Goal: Task Accomplishment & Management: Manage account settings

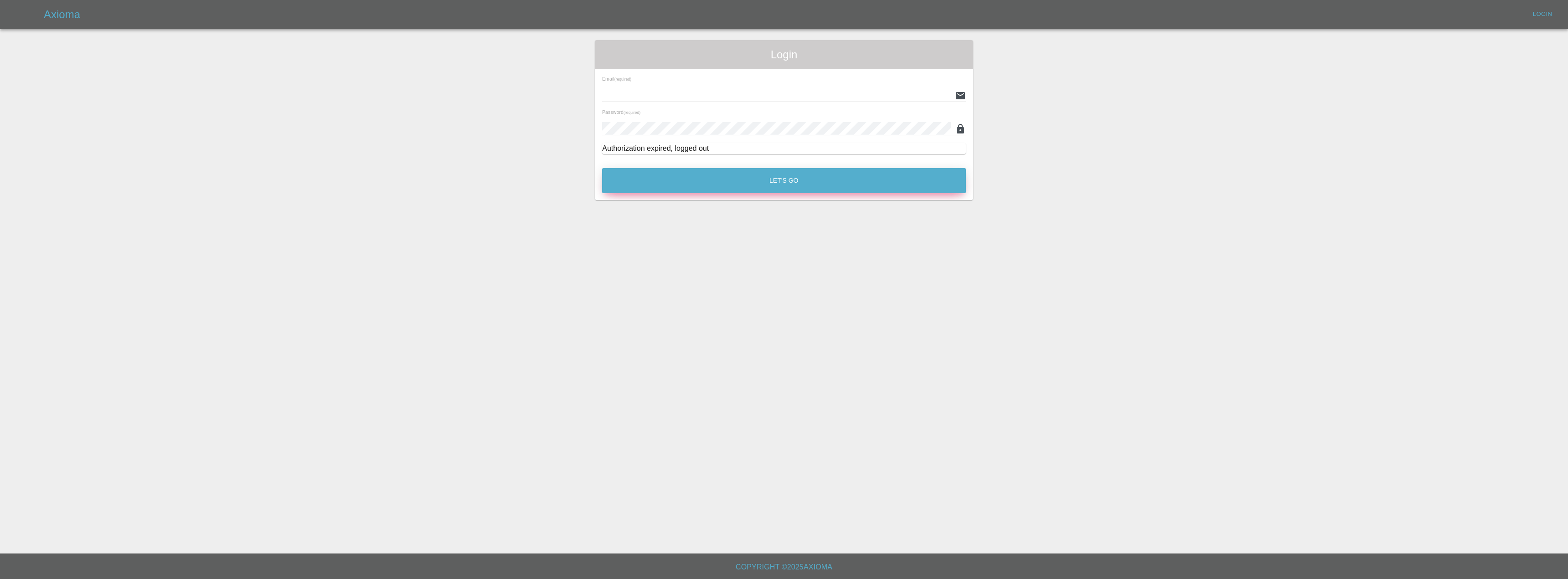
type input "[EMAIL_ADDRESS][DOMAIN_NAME]"
click at [757, 180] on button "Let's Go" at bounding box center [784, 180] width 364 height 25
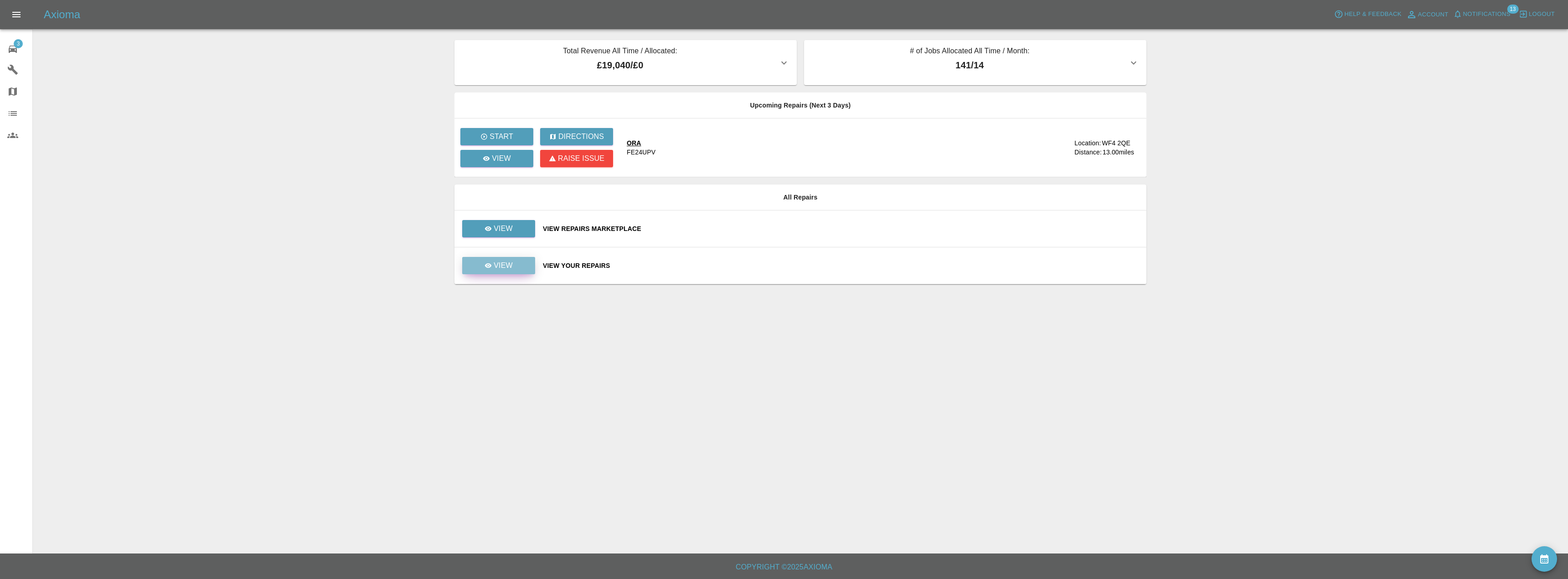
click at [498, 274] on link "View" at bounding box center [498, 266] width 73 height 17
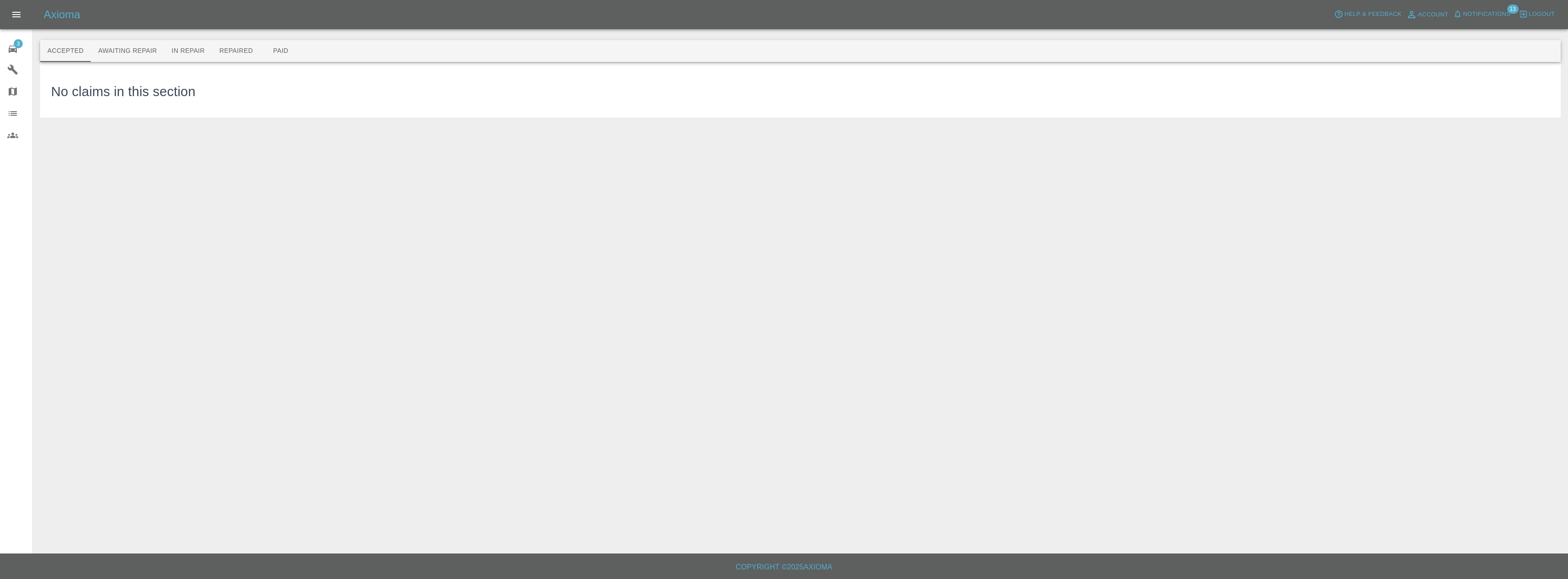
click at [502, 263] on main "Accepted Awaiting Repair In Repair Repaired Paid No claims in this section" at bounding box center [784, 277] width 1568 height 554
click at [235, 51] on button "Repaired" at bounding box center [235, 51] width 48 height 22
click at [287, 53] on button "Paid" at bounding box center [280, 51] width 41 height 22
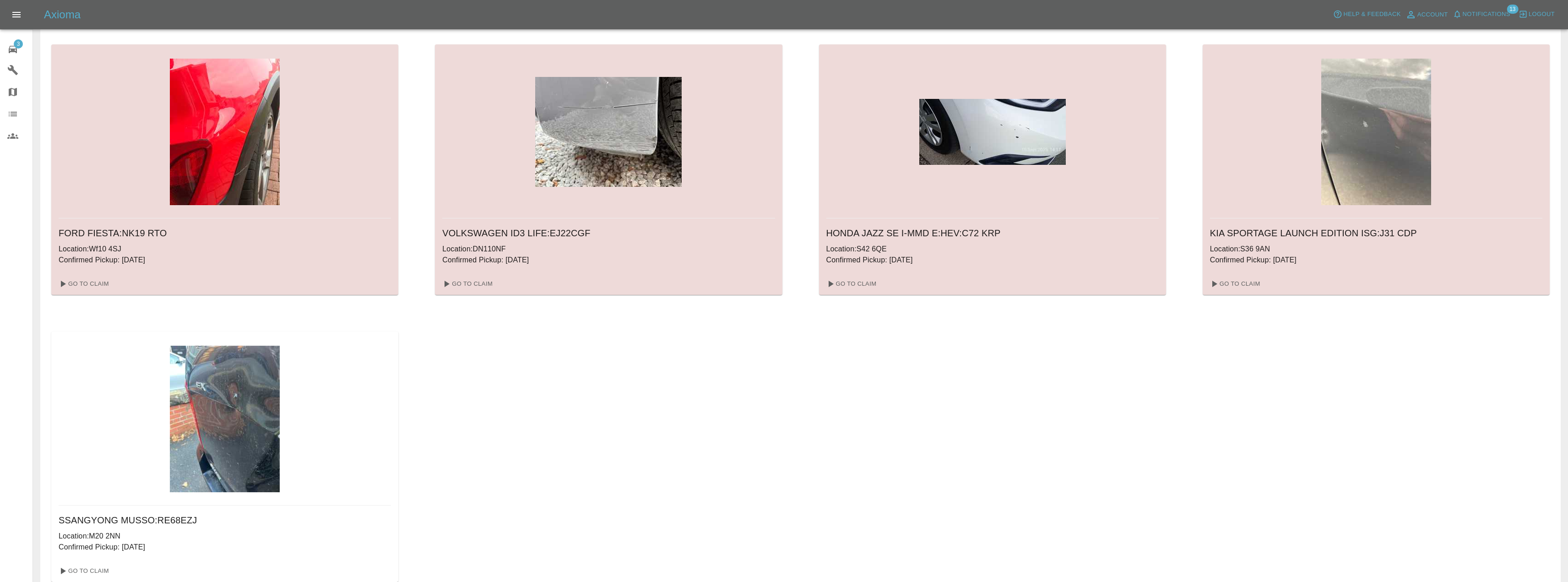
scroll to position [938, 0]
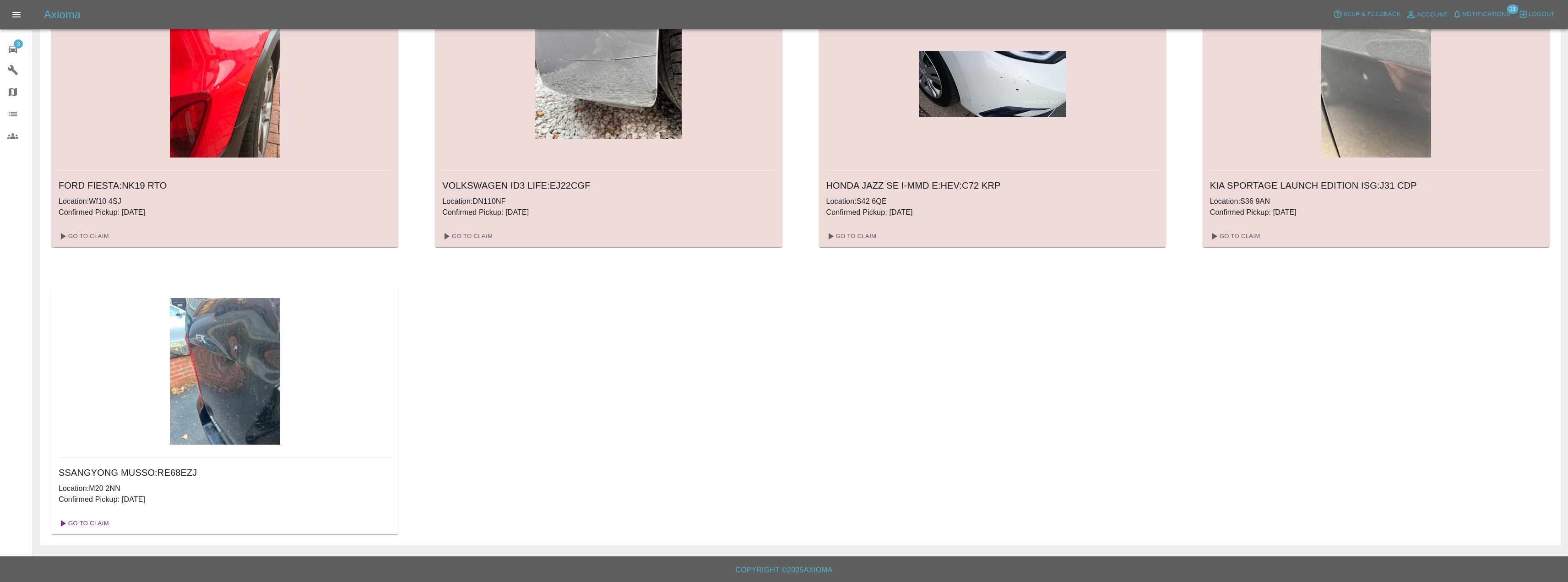
click at [83, 525] on link "Go To Claim" at bounding box center [83, 523] width 57 height 15
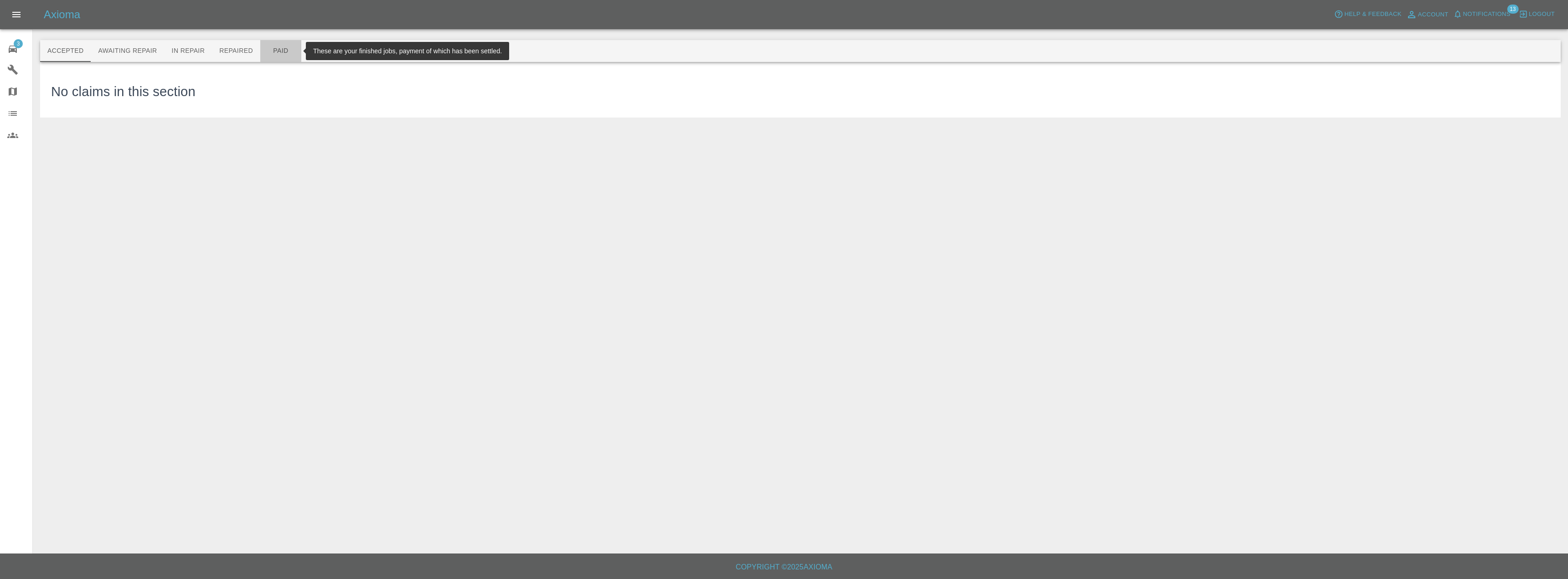
click at [272, 50] on button "Paid" at bounding box center [280, 51] width 41 height 22
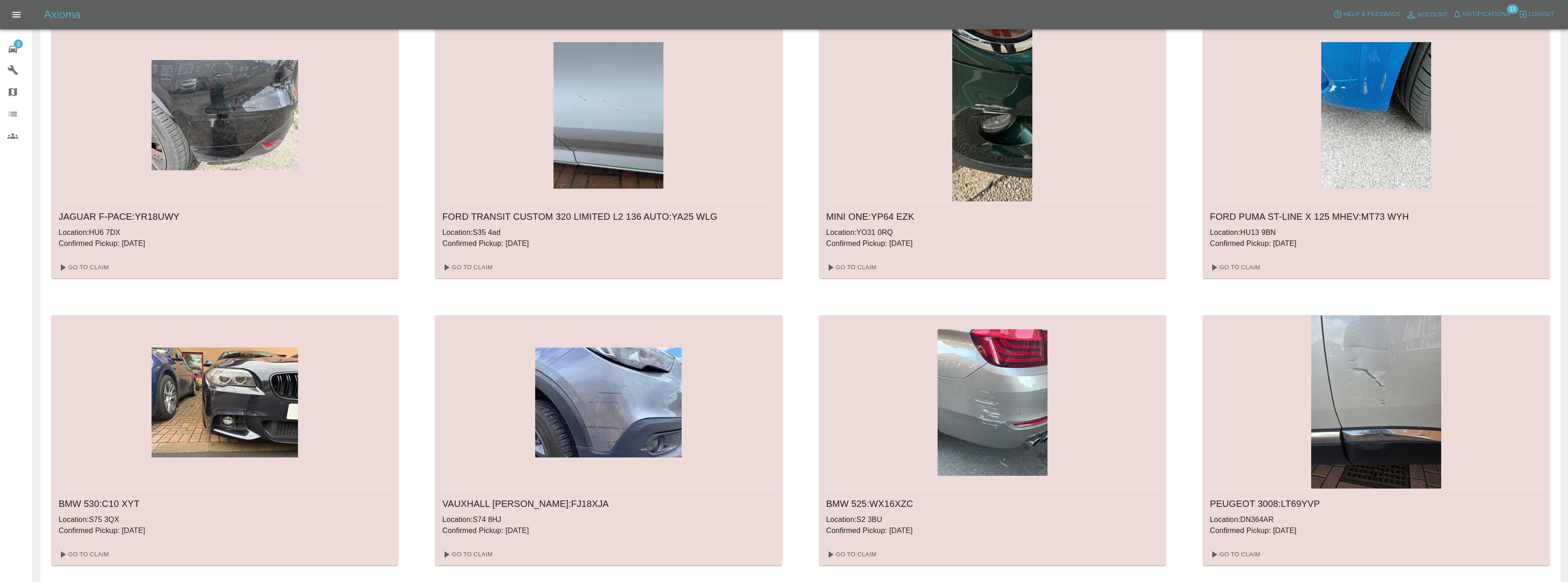
scroll to position [46, 0]
click at [16, 45] on span "3" at bounding box center [18, 44] width 9 height 9
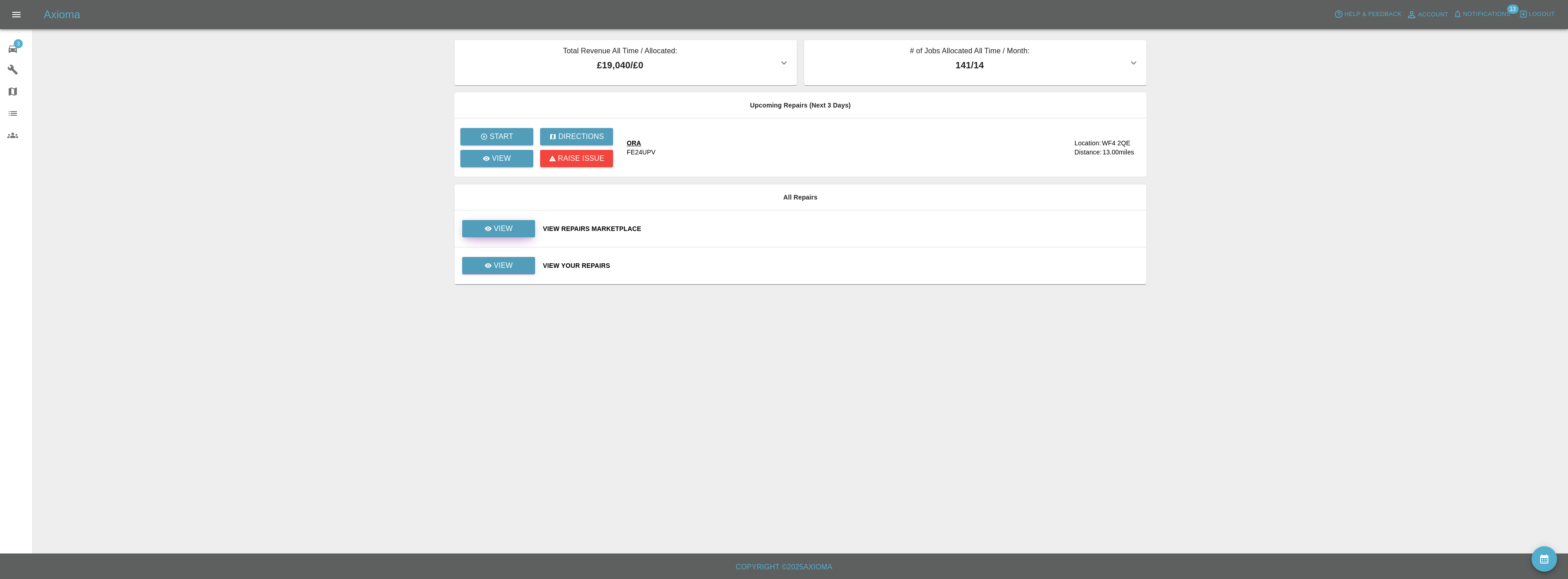
click at [517, 227] on link "View" at bounding box center [498, 229] width 73 height 17
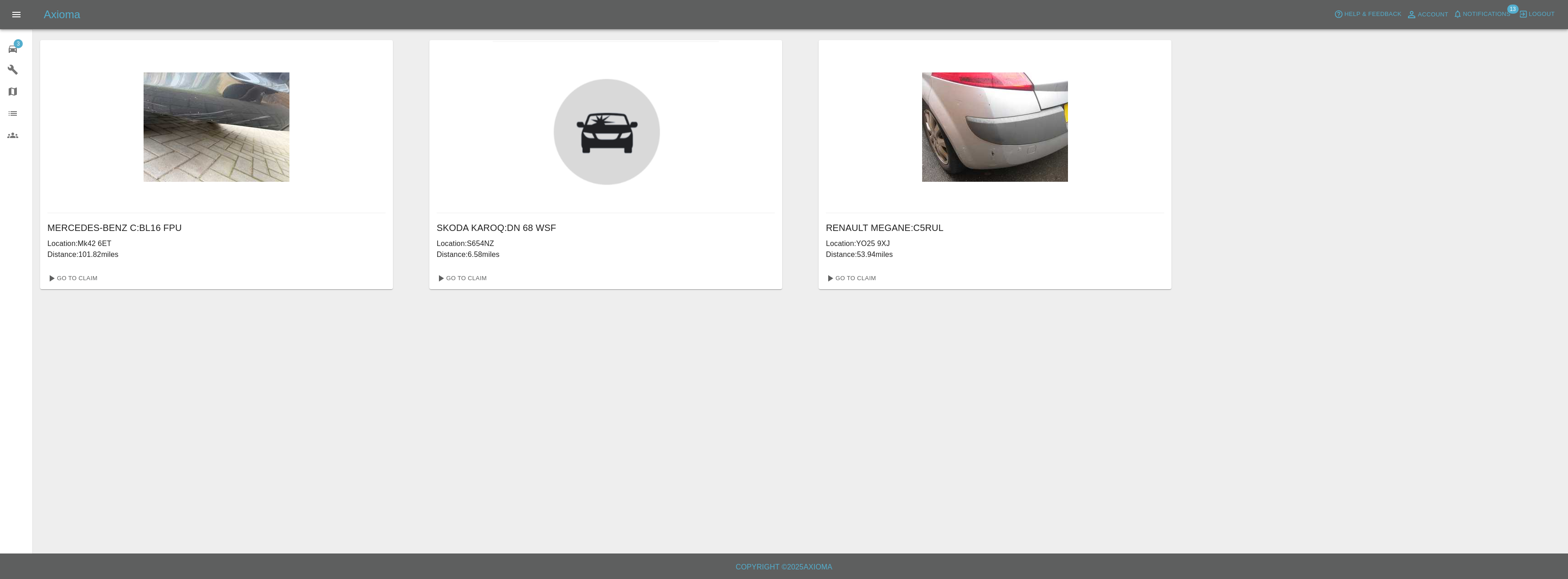
click at [1003, 138] on img at bounding box center [995, 126] width 146 height 109
click at [853, 276] on link "Go To Claim" at bounding box center [851, 279] width 56 height 14
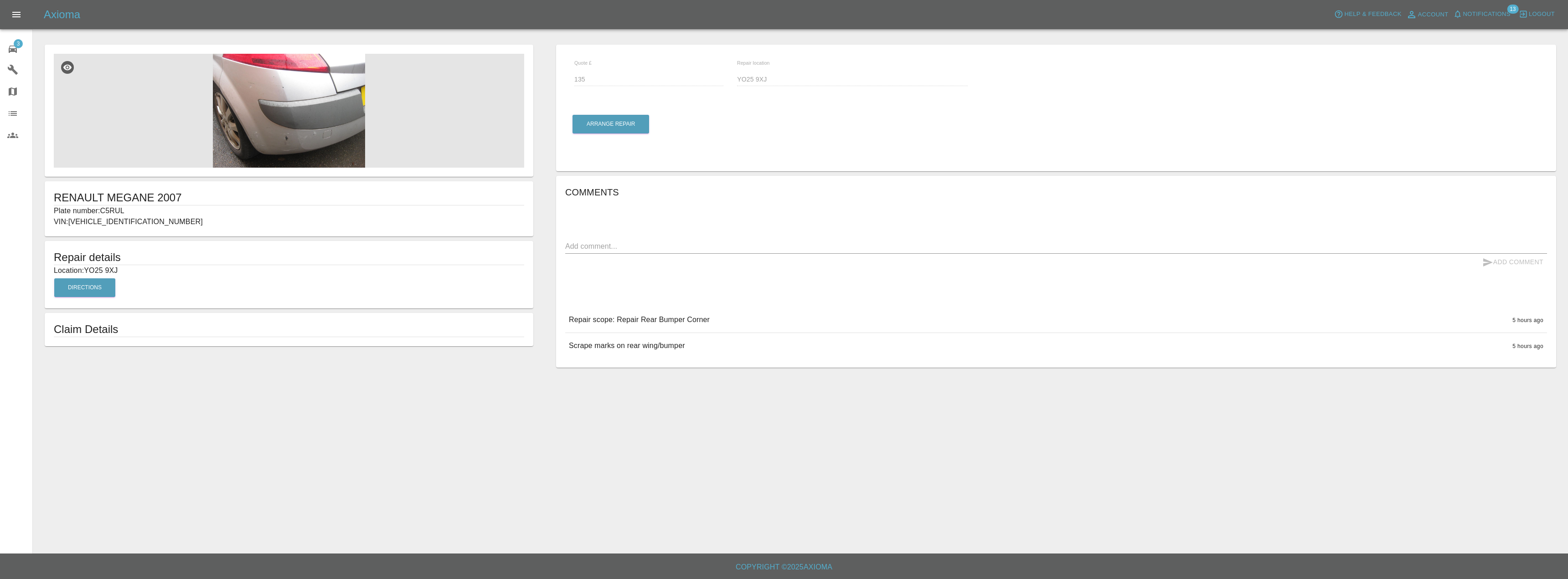
click at [295, 131] on img at bounding box center [288, 110] width 470 height 114
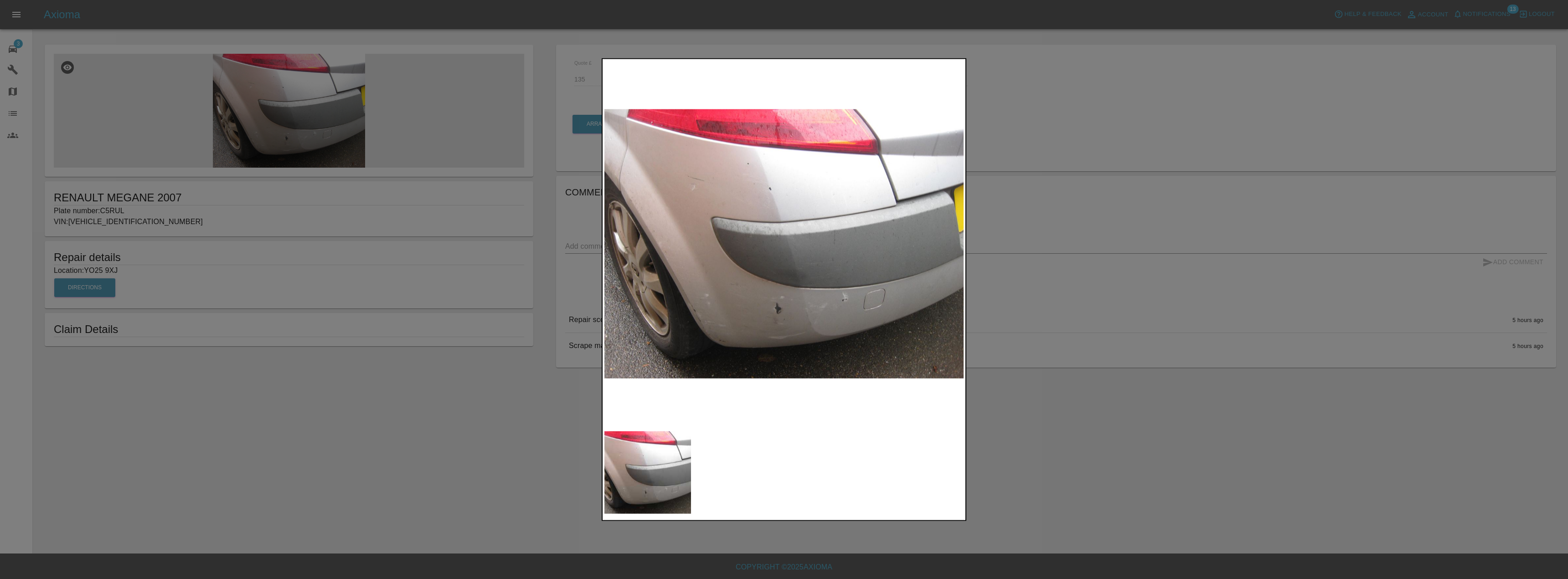
drag, startPoint x: 340, startPoint y: 322, endPoint x: 326, endPoint y: 319, distance: 14.3
click at [337, 322] on div at bounding box center [784, 290] width 1568 height 579
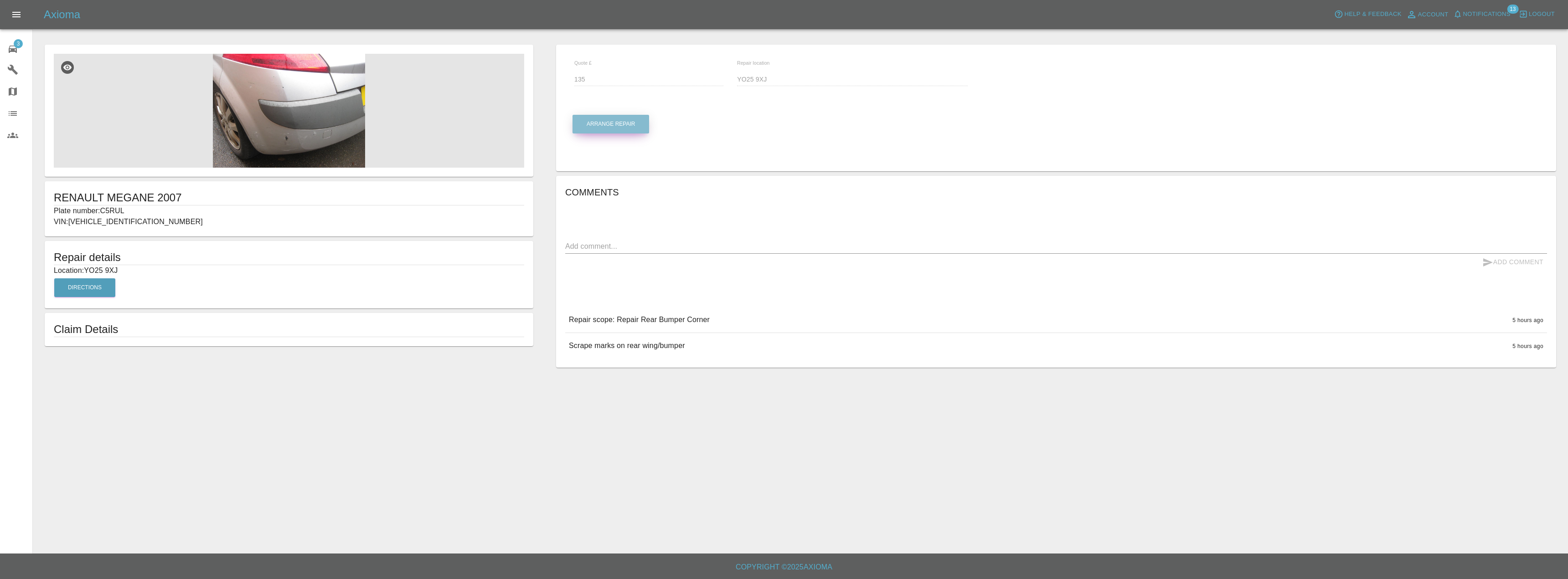
click at [610, 124] on button "Arrange Repair" at bounding box center [611, 124] width 77 height 19
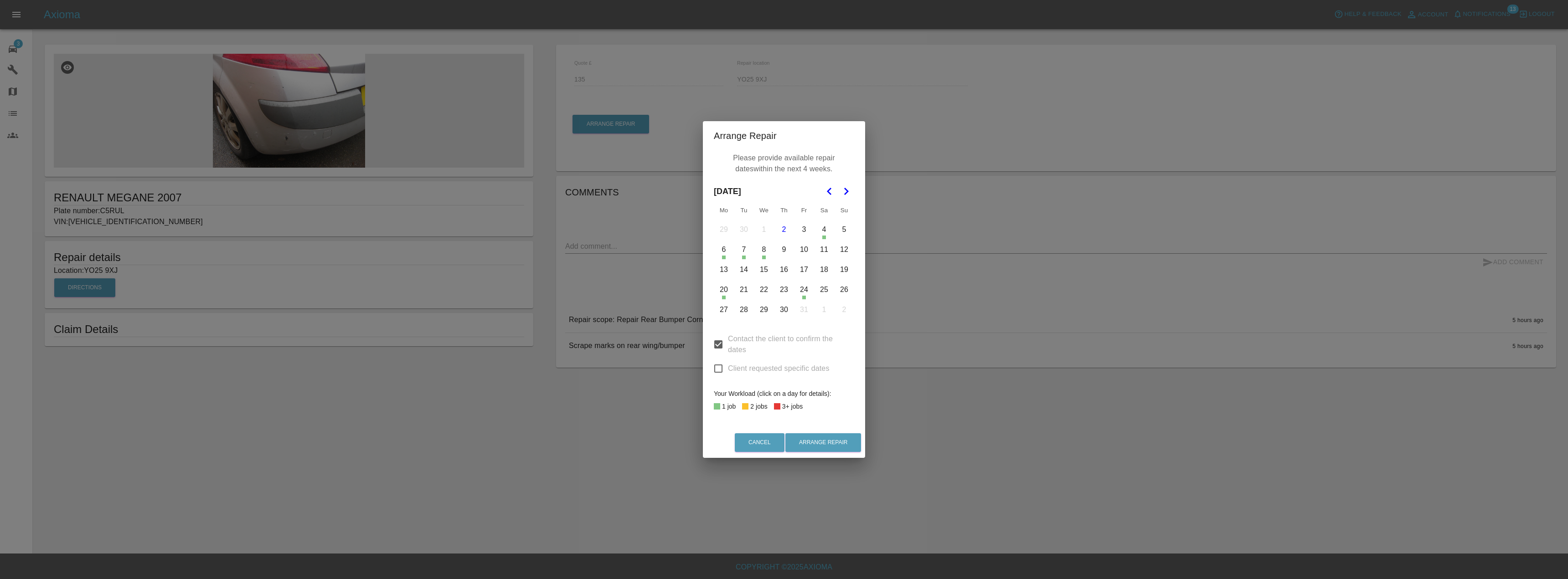
click at [744, 274] on button "14" at bounding box center [744, 269] width 20 height 19
click at [760, 271] on button "15" at bounding box center [764, 269] width 20 height 19
click at [779, 270] on button "16" at bounding box center [784, 269] width 20 height 19
click at [745, 295] on button "21" at bounding box center [744, 290] width 20 height 19
click at [758, 291] on button "22" at bounding box center [764, 290] width 20 height 19
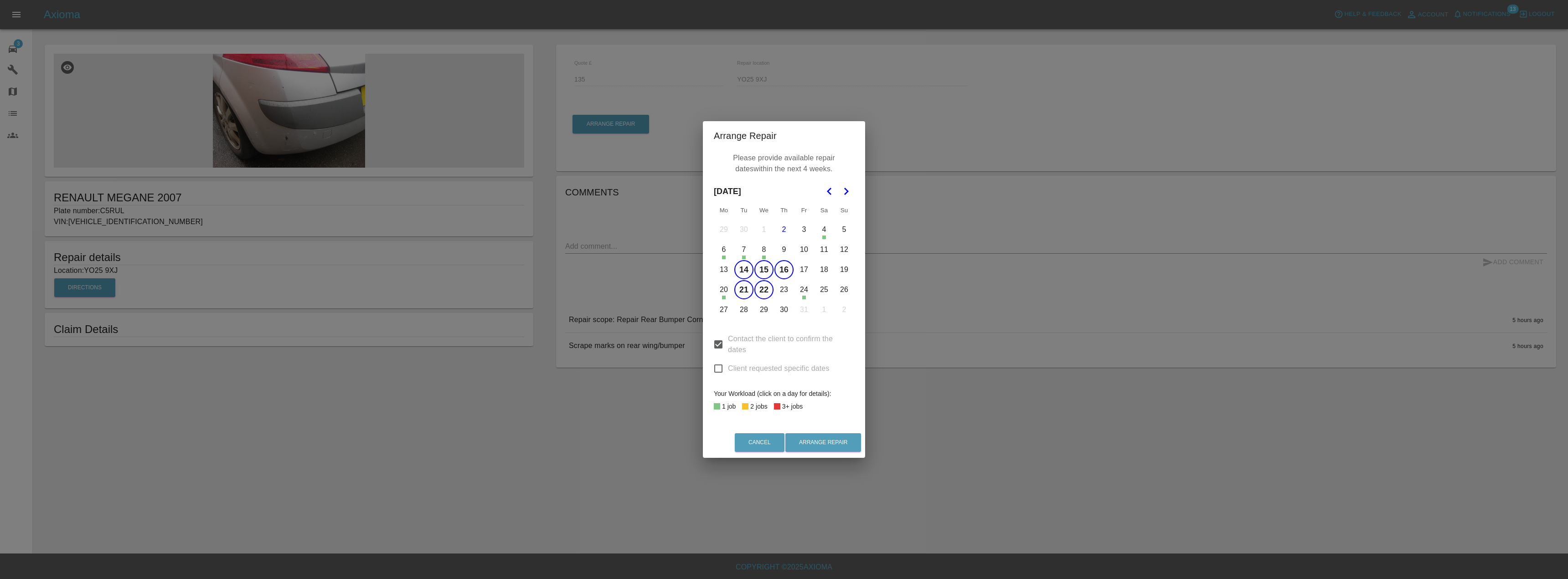
click at [782, 289] on button "23" at bounding box center [784, 290] width 20 height 19
click at [784, 252] on button "9" at bounding box center [784, 250] width 20 height 19
click at [763, 254] on button "8" at bounding box center [764, 250] width 20 height 19
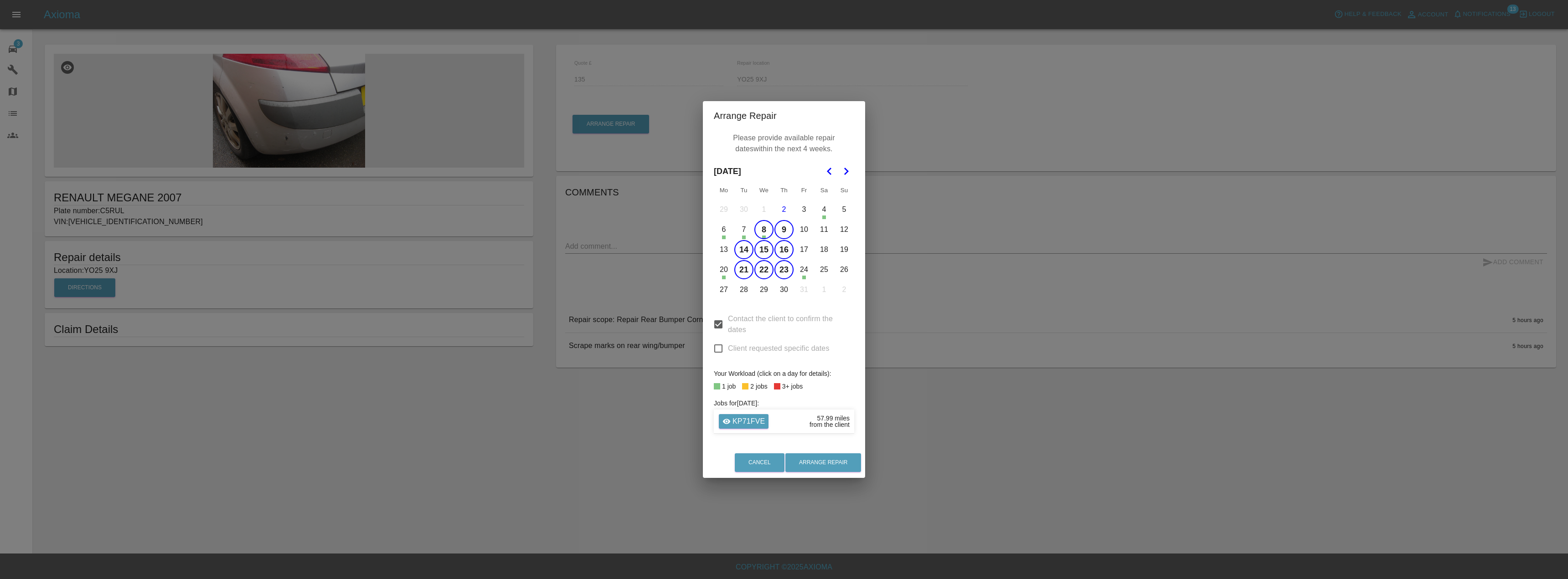
click at [764, 250] on button "15" at bounding box center [764, 250] width 20 height 19
click at [784, 288] on button "30" at bounding box center [784, 290] width 20 height 19
click at [764, 291] on button "29" at bounding box center [764, 290] width 20 height 19
click at [776, 289] on button "30" at bounding box center [784, 290] width 20 height 19
click at [763, 290] on button "29" at bounding box center [764, 290] width 20 height 19
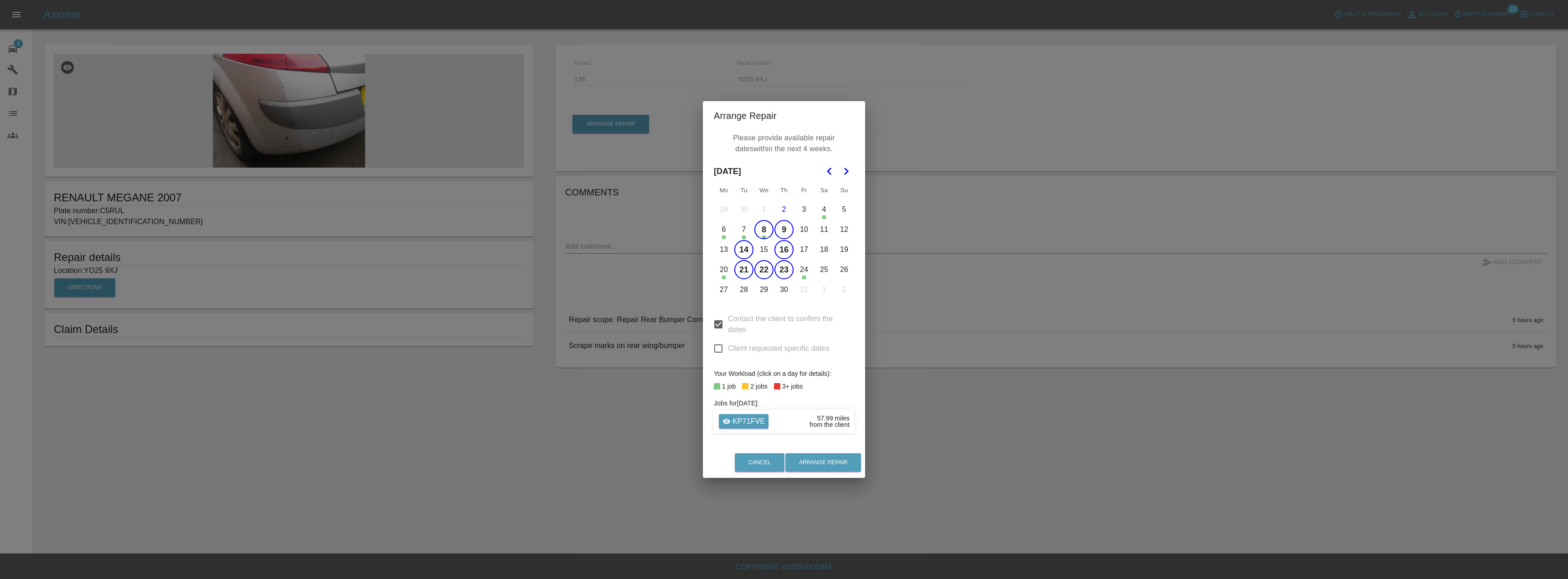
click at [747, 232] on button "7" at bounding box center [744, 230] width 20 height 19
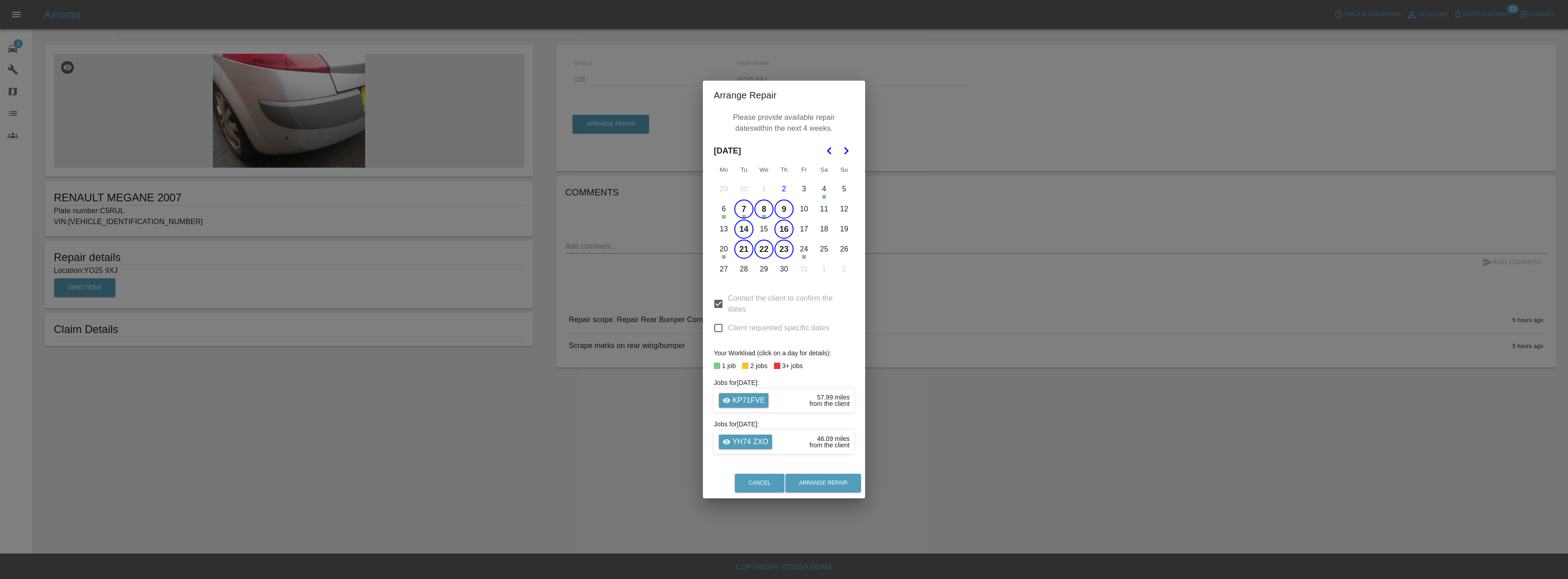
click at [743, 231] on button "14" at bounding box center [744, 229] width 20 height 19
click at [761, 210] on button "8" at bounding box center [764, 209] width 20 height 19
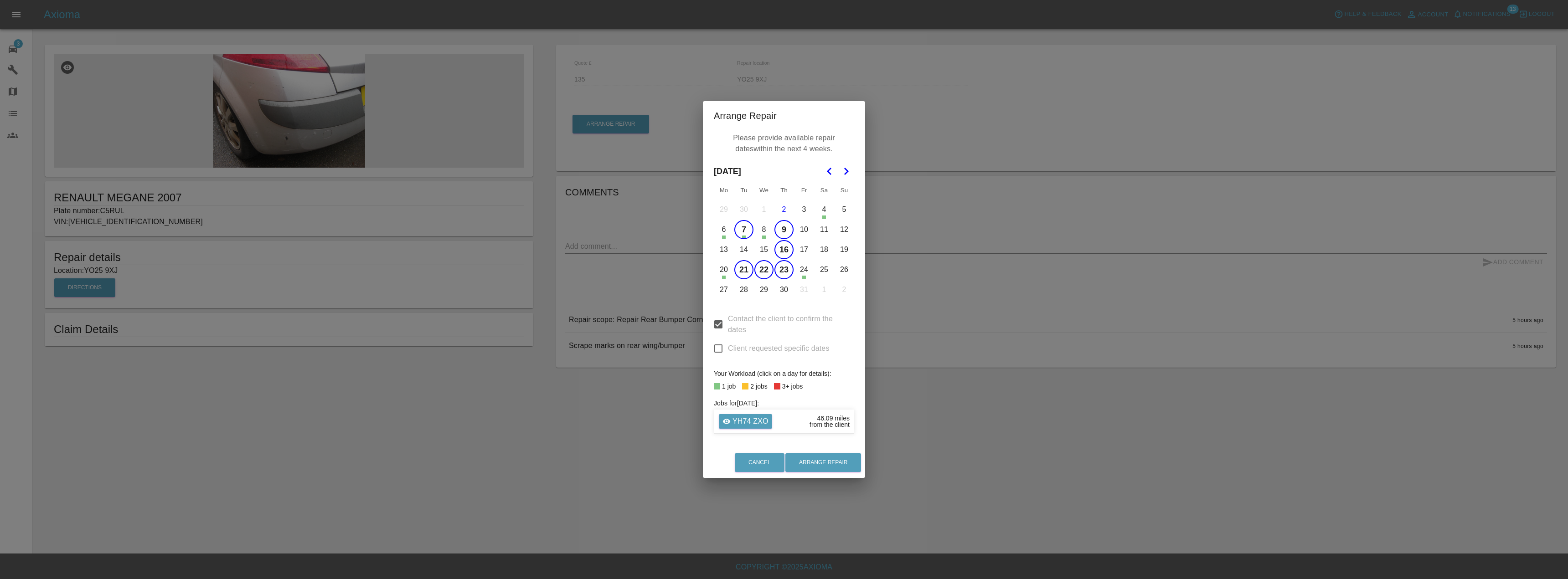
click at [742, 232] on button "7" at bounding box center [744, 230] width 20 height 19
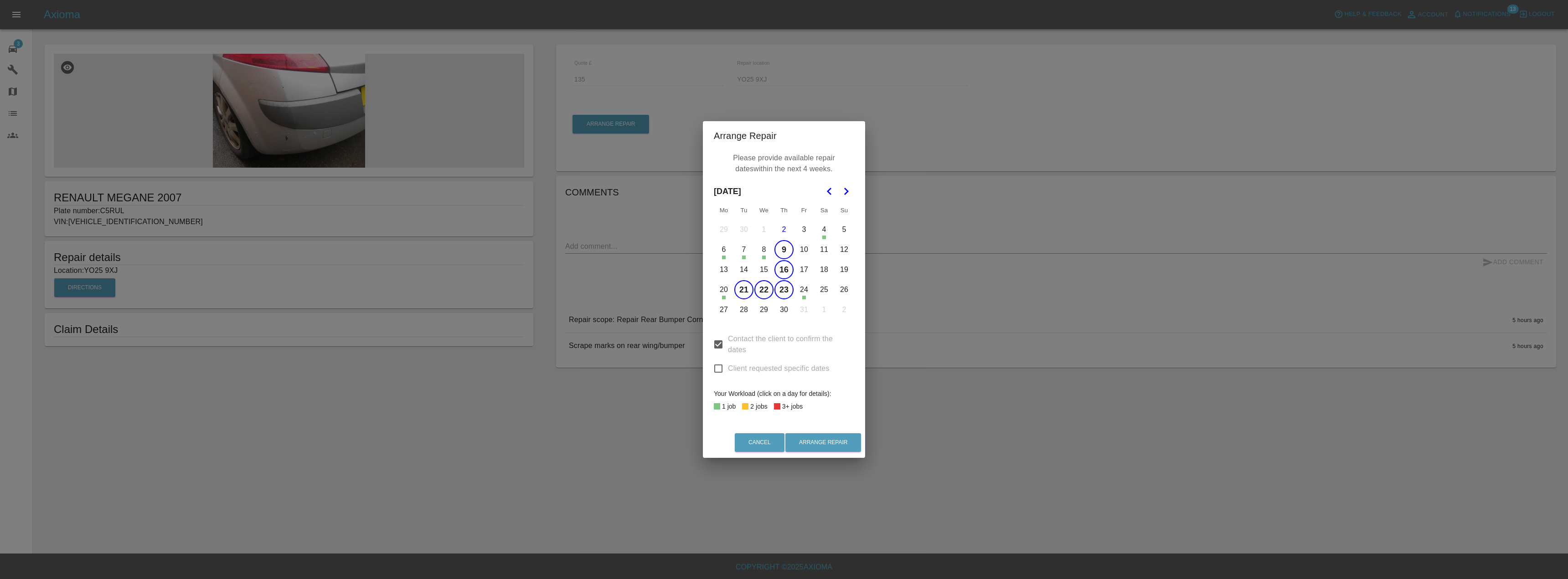
click at [743, 268] on button "14" at bounding box center [744, 269] width 20 height 19
click at [761, 269] on button "15" at bounding box center [764, 269] width 20 height 19
click at [726, 272] on button "13" at bounding box center [724, 269] width 20 height 19
click at [798, 268] on button "17" at bounding box center [804, 269] width 20 height 19
click at [729, 306] on button "27" at bounding box center [724, 310] width 20 height 19
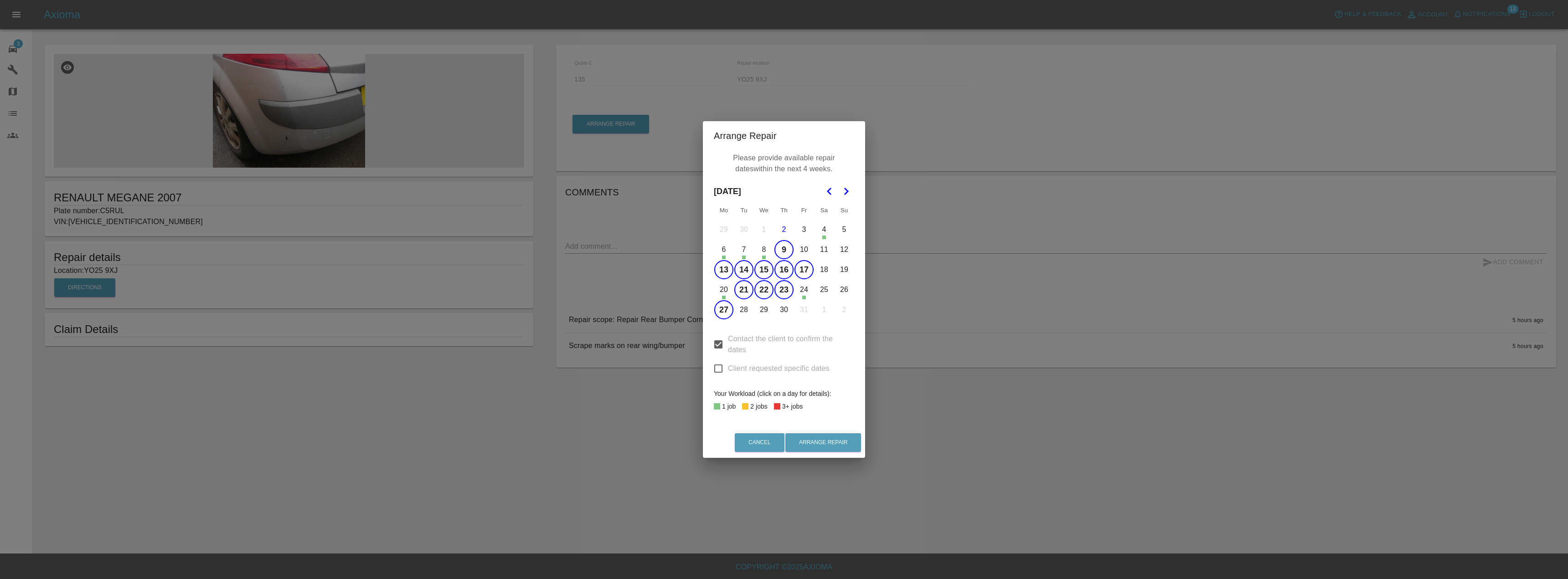
click at [742, 308] on button "28" at bounding box center [744, 310] width 20 height 19
click at [758, 306] on button "29" at bounding box center [764, 310] width 20 height 19
click at [779, 308] on button "30" at bounding box center [784, 310] width 20 height 19
click at [818, 441] on button "Arrange Repair" at bounding box center [823, 443] width 76 height 19
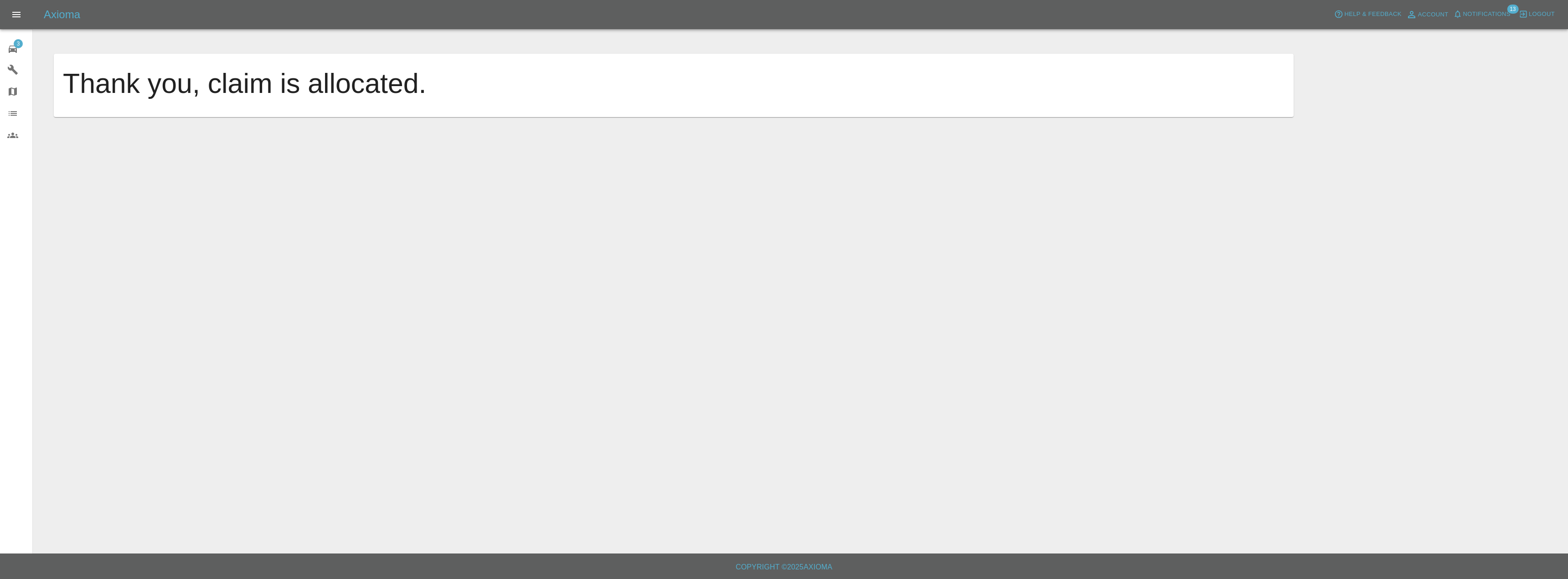
click at [16, 38] on link "3 Repair home" at bounding box center [16, 48] width 33 height 22
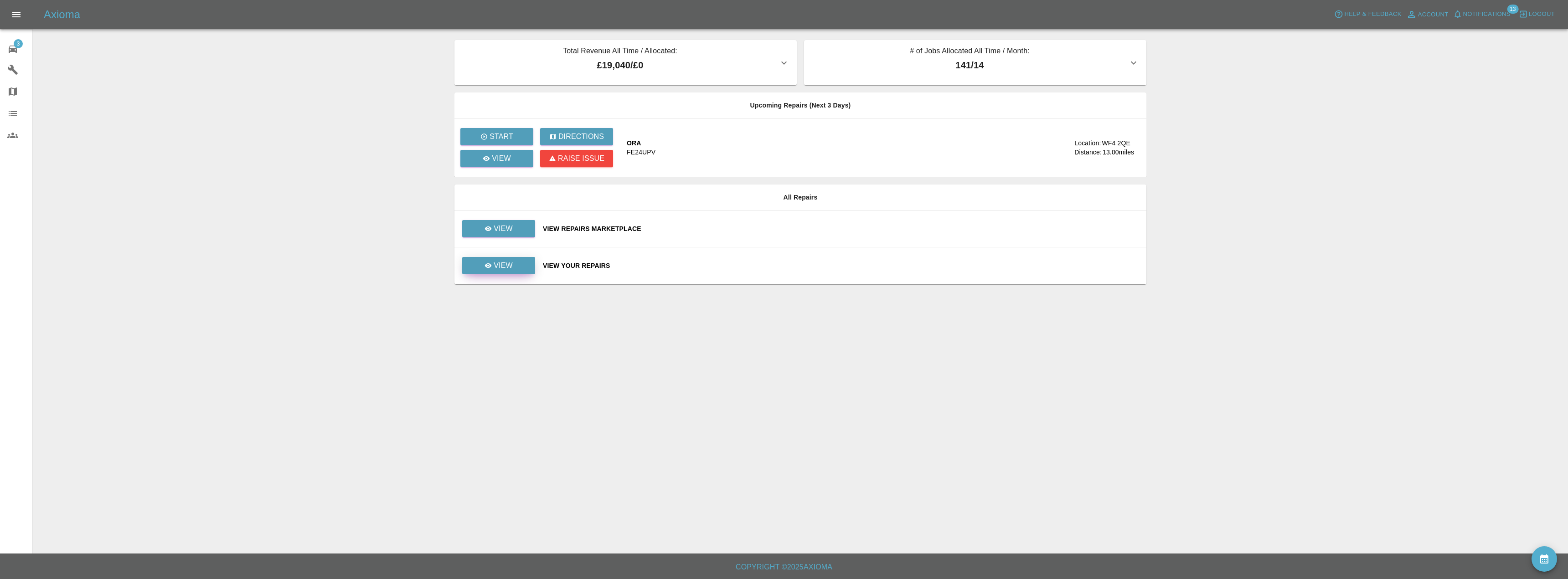
click at [512, 273] on link "View" at bounding box center [498, 266] width 73 height 17
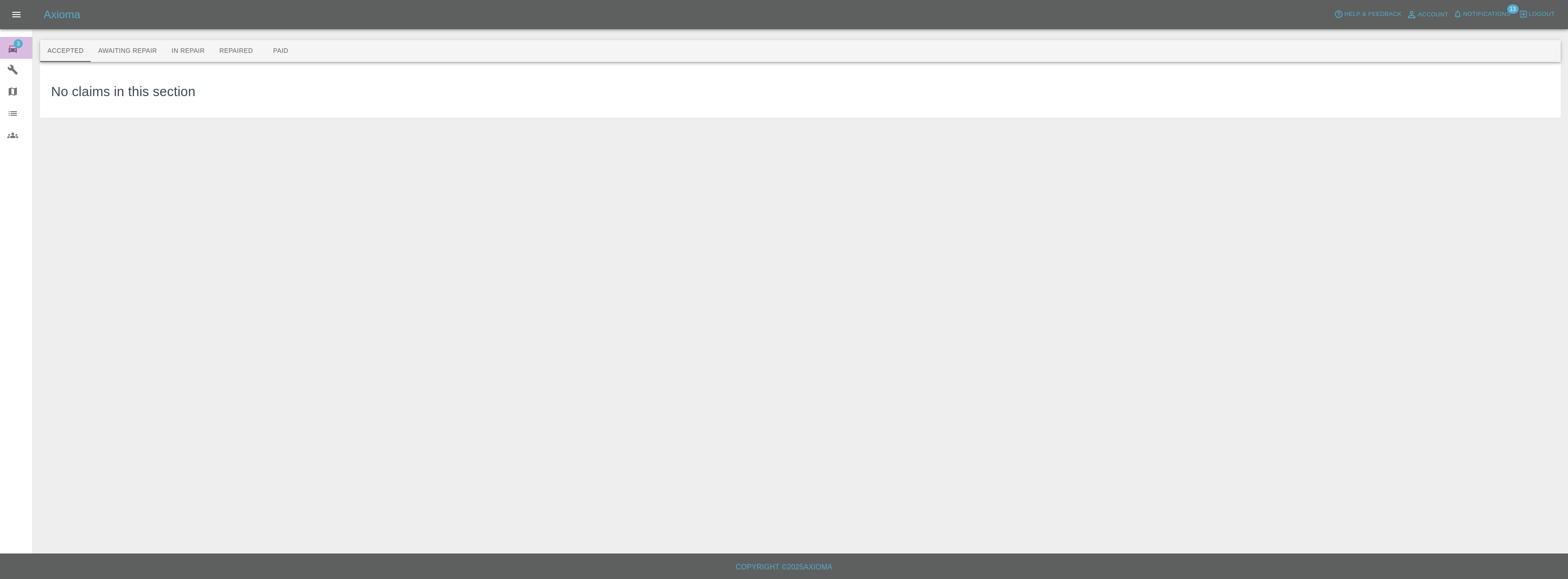
click at [15, 48] on icon at bounding box center [12, 49] width 11 height 11
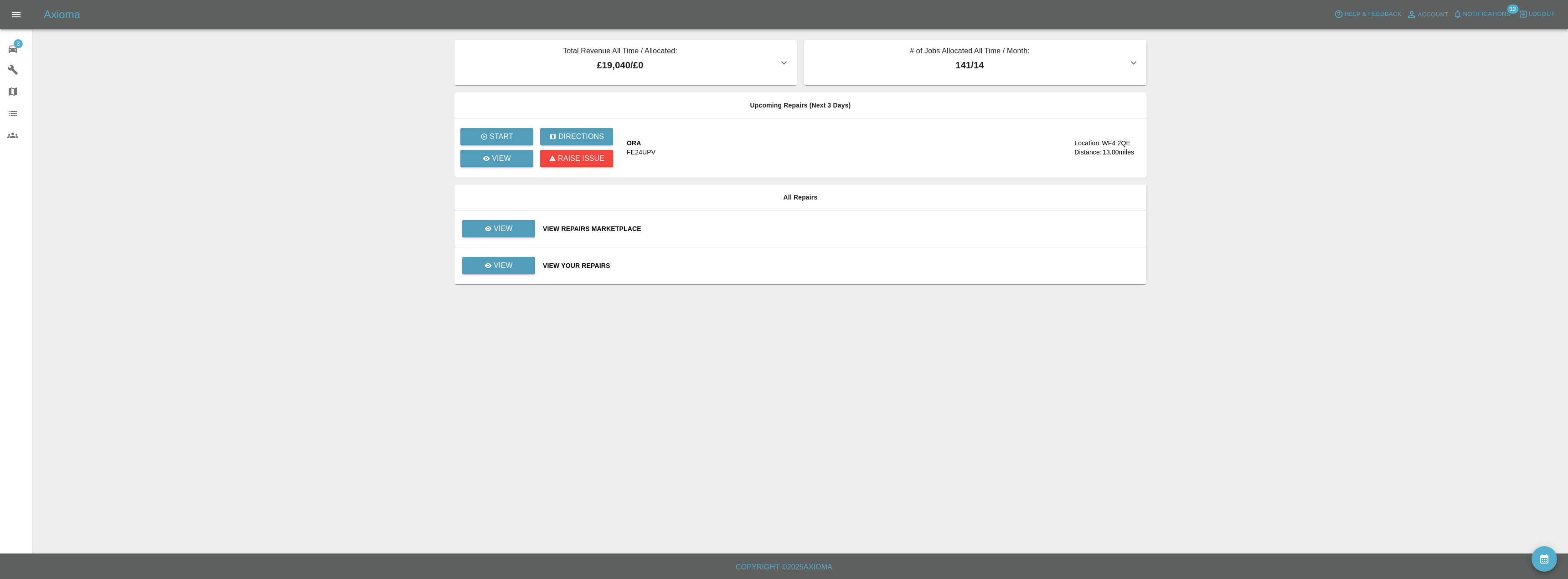
click at [501, 214] on td "View" at bounding box center [495, 229] width 81 height 37
click at [499, 229] on p "View" at bounding box center [503, 228] width 20 height 11
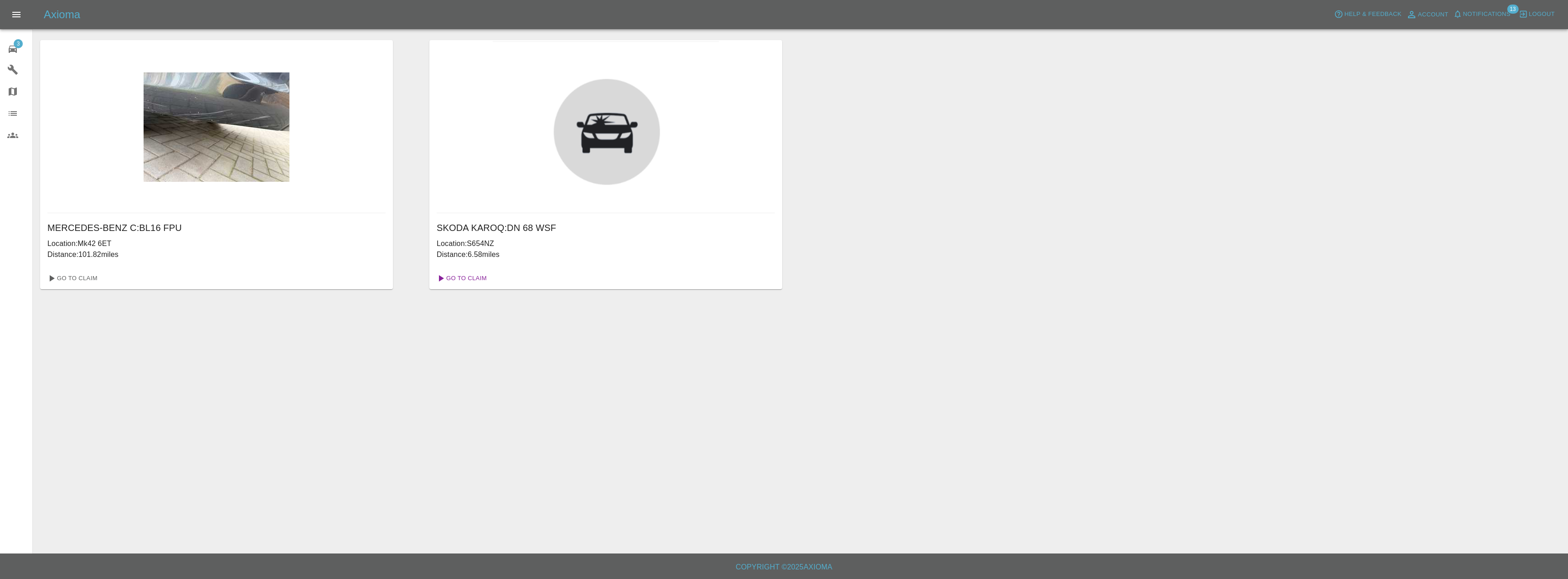
click at [472, 279] on link "Go To Claim" at bounding box center [462, 279] width 56 height 14
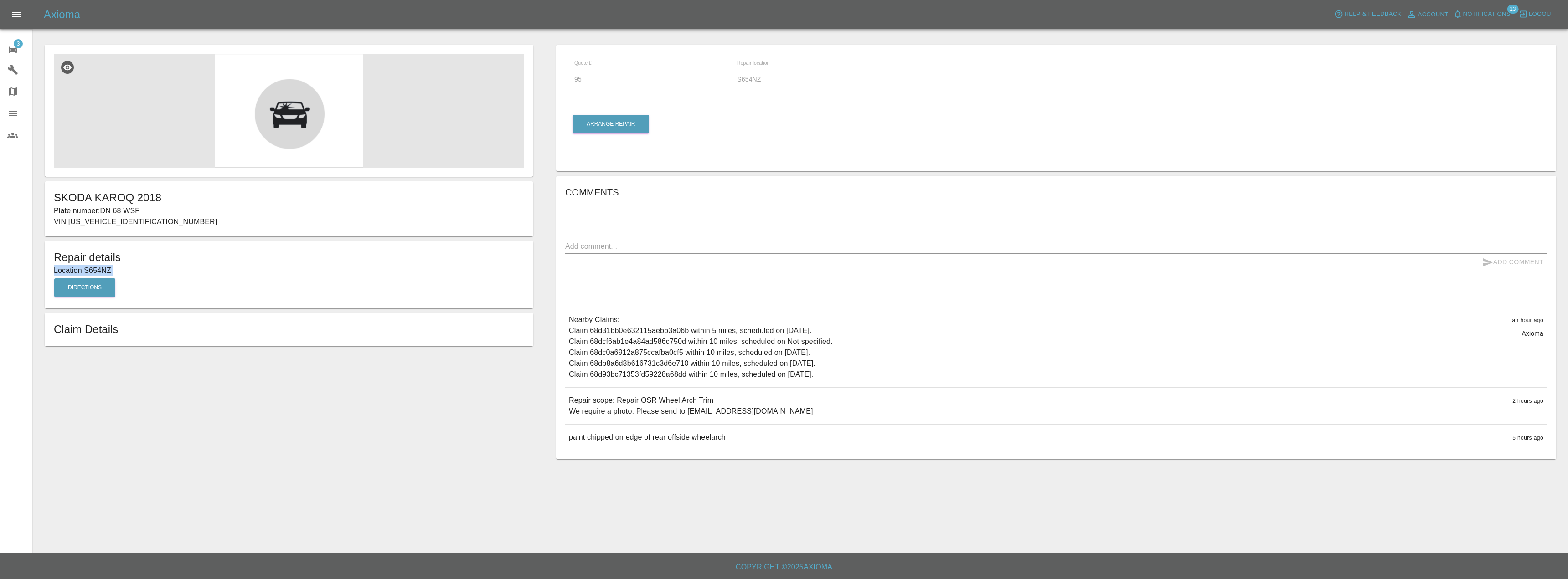
drag, startPoint x: 456, startPoint y: 282, endPoint x: 421, endPoint y: 205, distance: 84.6
click at [436, 212] on form "SKODA KAROQ 2018 Plate number: DN 68 WSF VIN: [US_VEHICLE_IDENTIFICATION_NUMBER…" at bounding box center [289, 196] width 498 height 302
click at [17, 41] on span "3" at bounding box center [18, 43] width 9 height 9
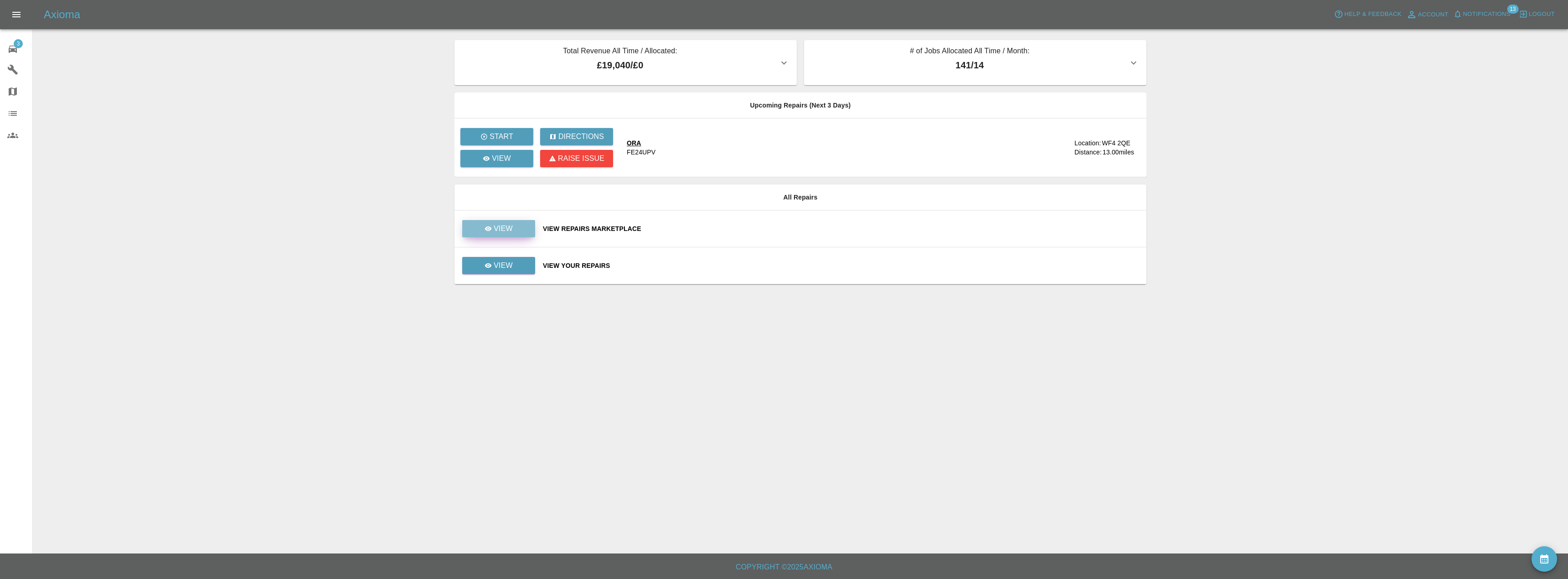
click at [513, 234] on link "View" at bounding box center [498, 229] width 73 height 17
